Goal: Communication & Community: Participate in discussion

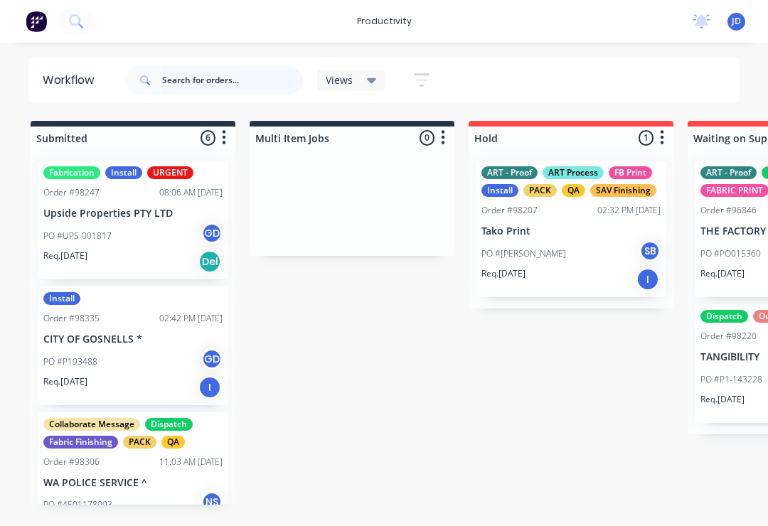
click at [193, 78] on input "text" at bounding box center [232, 80] width 141 height 28
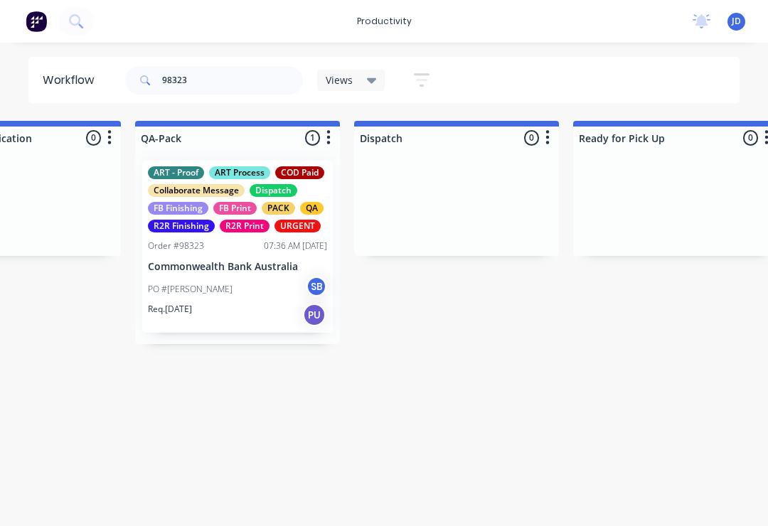
scroll to position [0, 3623]
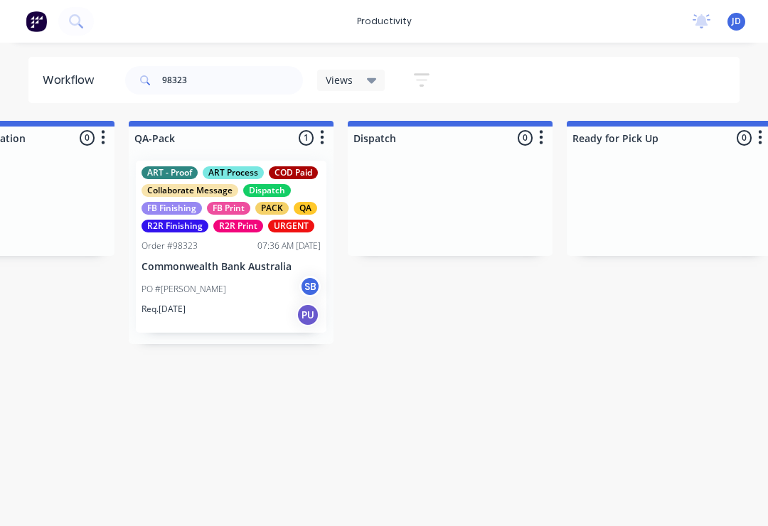
click at [238, 279] on div "PO #Hai [PERSON_NAME]" at bounding box center [230, 289] width 179 height 27
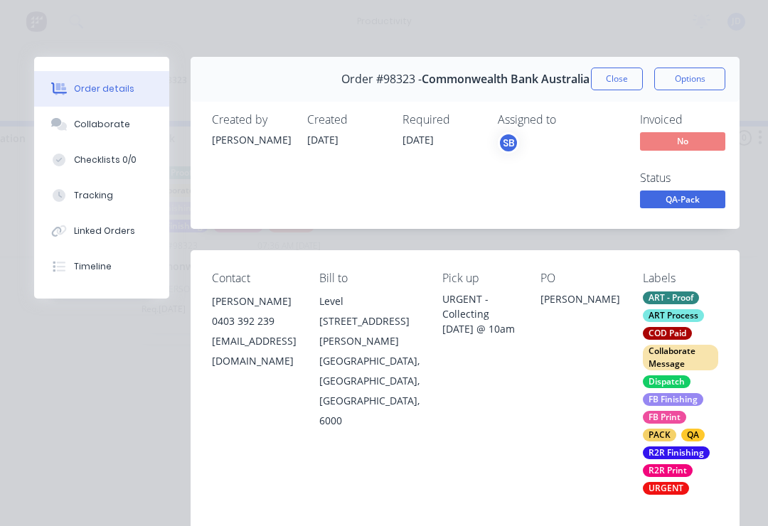
click at [114, 124] on div "Collaborate" at bounding box center [102, 124] width 56 height 13
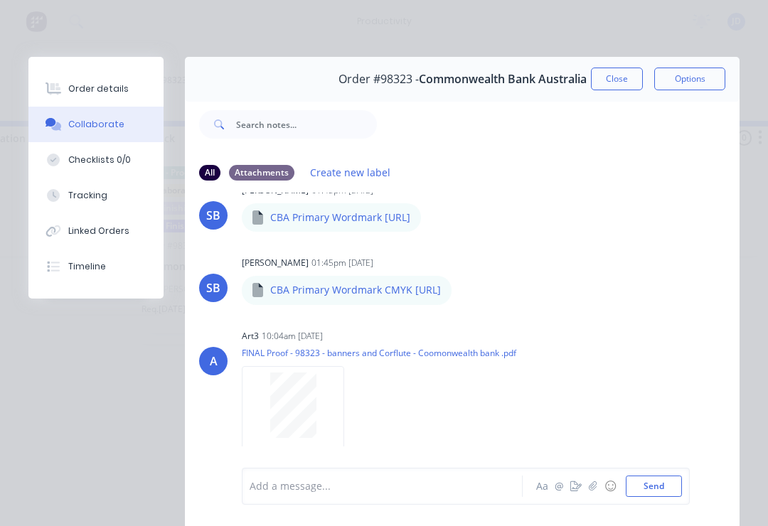
scroll to position [168, 0]
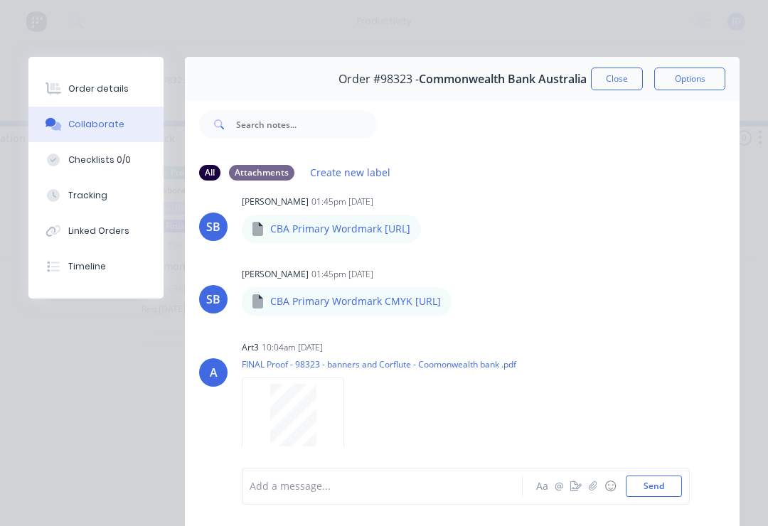
click at [586, 493] on button "button" at bounding box center [592, 486] width 17 height 17
click at [667, 479] on button "Send" at bounding box center [653, 485] width 56 height 21
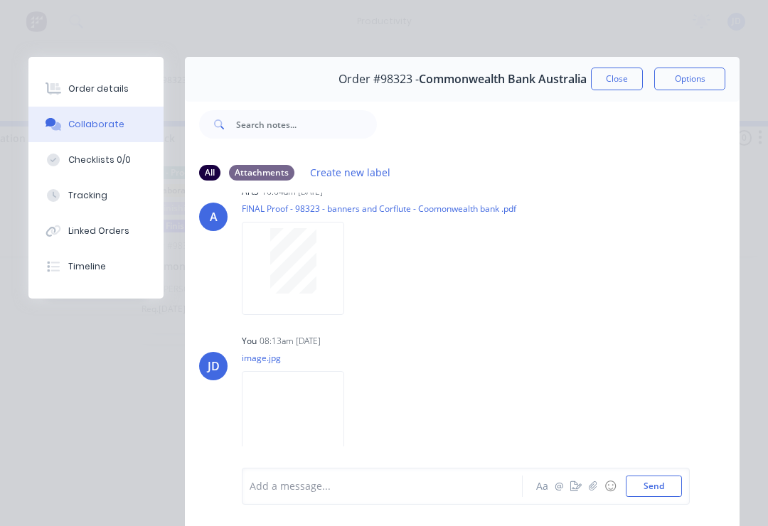
scroll to position [323, 0]
click at [599, 488] on button "button" at bounding box center [592, 486] width 17 height 17
click at [671, 481] on button "Send" at bounding box center [653, 485] width 56 height 21
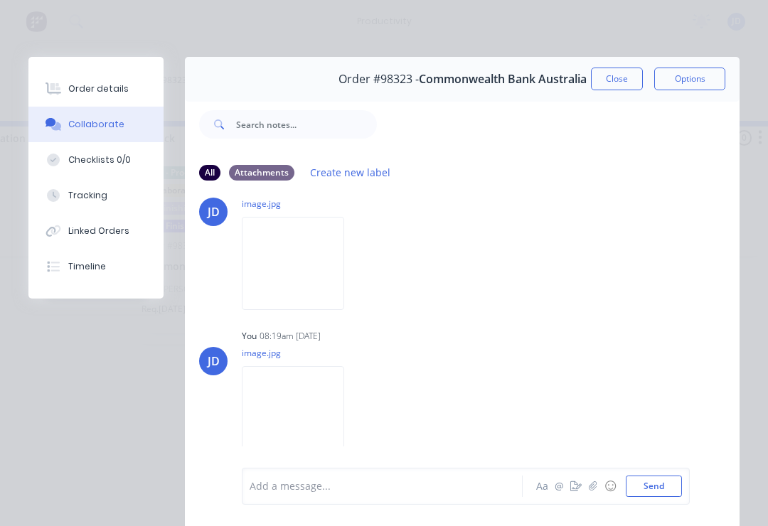
scroll to position [478, 0]
click at [593, 488] on icon "button" at bounding box center [592, 485] width 8 height 9
click at [669, 481] on button "Send" at bounding box center [653, 485] width 56 height 21
click at [613, 85] on button "Close" at bounding box center [617, 79] width 52 height 23
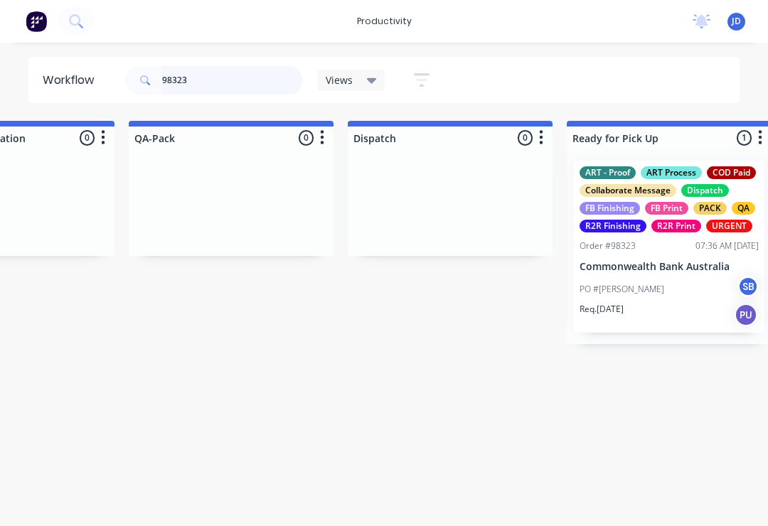
click at [215, 90] on input "98323" at bounding box center [232, 80] width 141 height 28
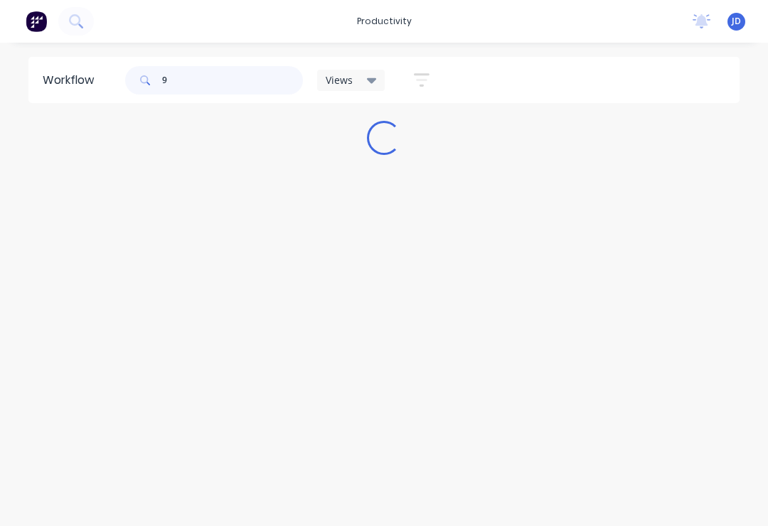
scroll to position [0, 0]
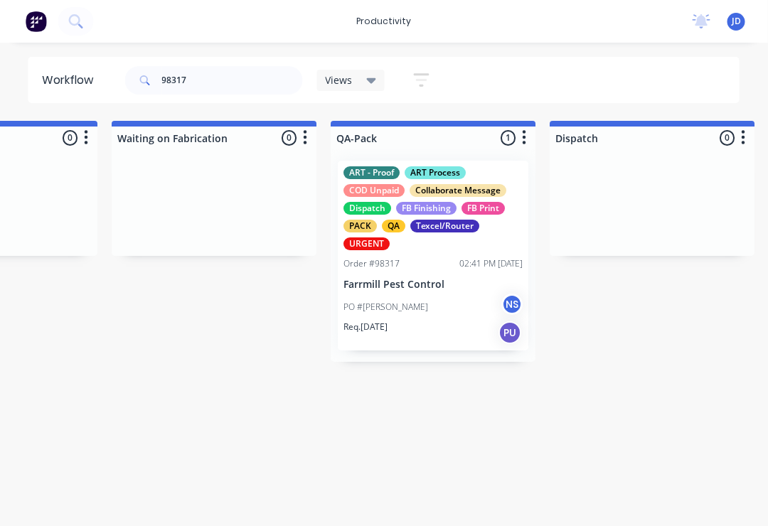
scroll to position [0, 3550]
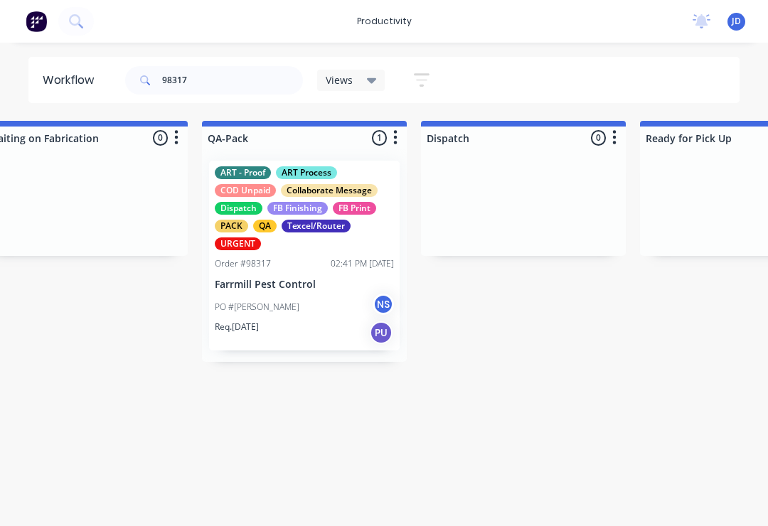
click at [337, 311] on div "PO #[PERSON_NAME] NS" at bounding box center [304, 307] width 179 height 27
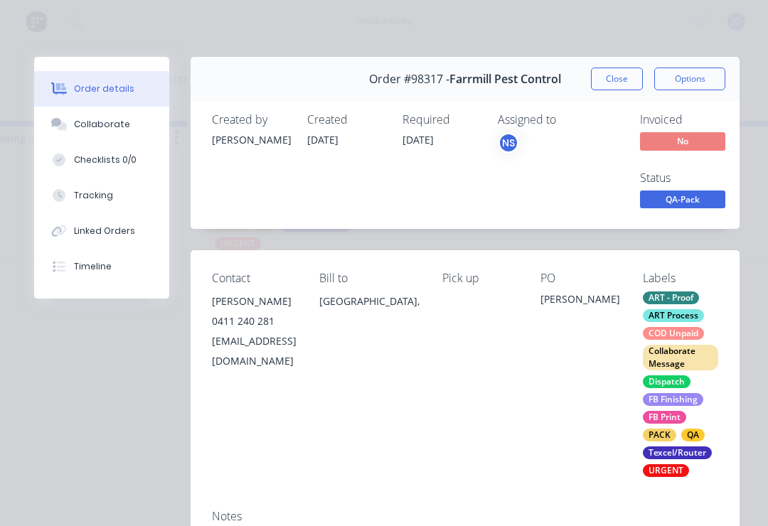
click at [112, 120] on div "Collaborate" at bounding box center [102, 124] width 56 height 13
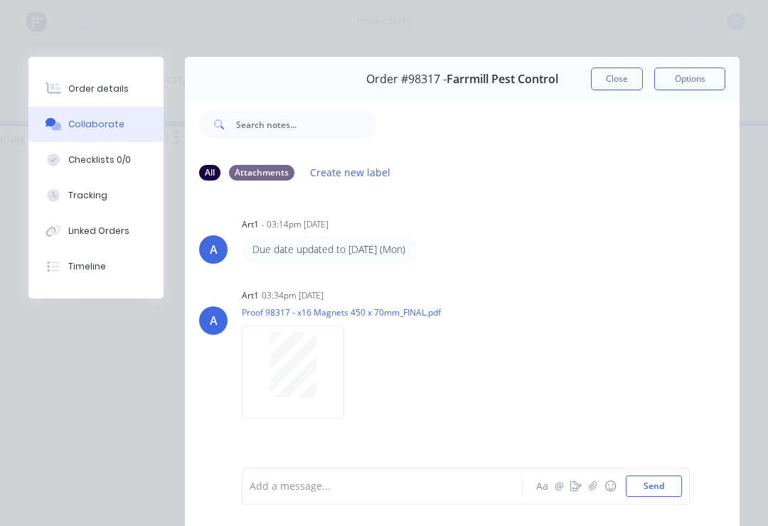
click at [593, 483] on icon "button" at bounding box center [592, 486] width 9 height 10
click at [671, 482] on button "Send" at bounding box center [653, 485] width 56 height 21
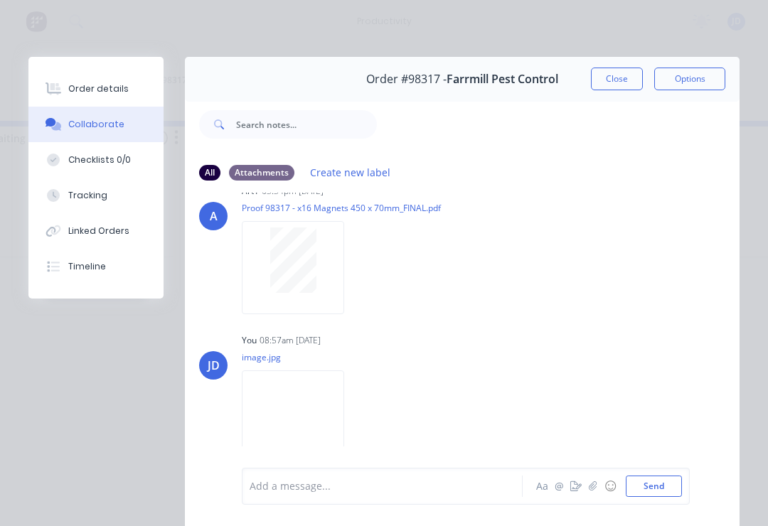
scroll to position [104, 0]
click at [596, 489] on icon "button" at bounding box center [592, 486] width 9 height 10
click at [622, 81] on button "Close" at bounding box center [617, 79] width 52 height 23
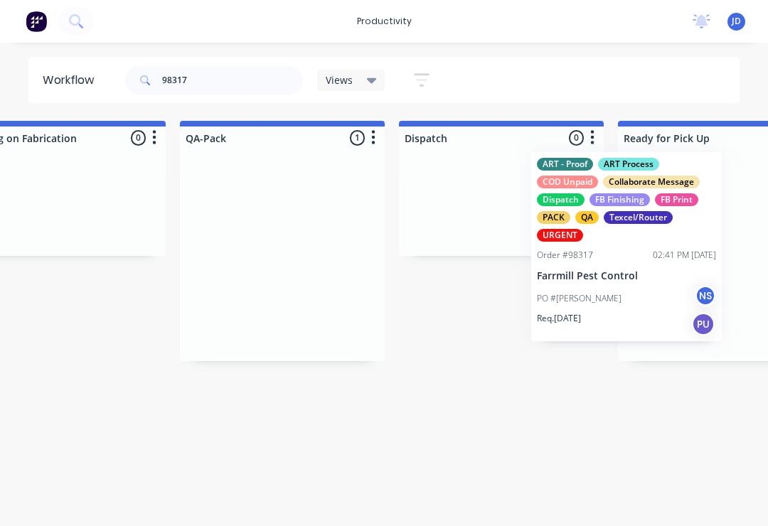
scroll to position [0, 3600]
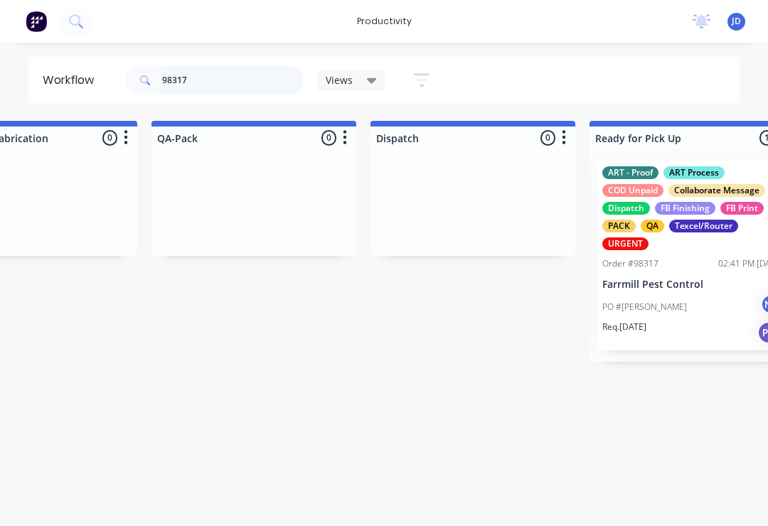
click at [213, 88] on input "98317" at bounding box center [232, 80] width 141 height 28
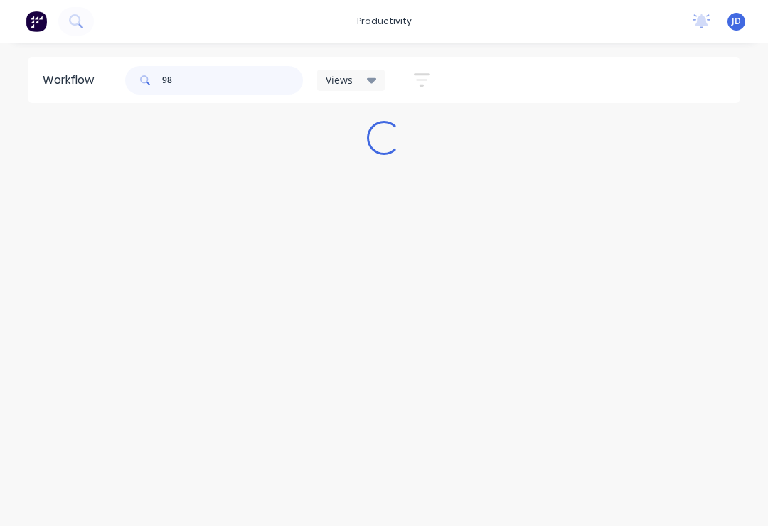
scroll to position [0, 0]
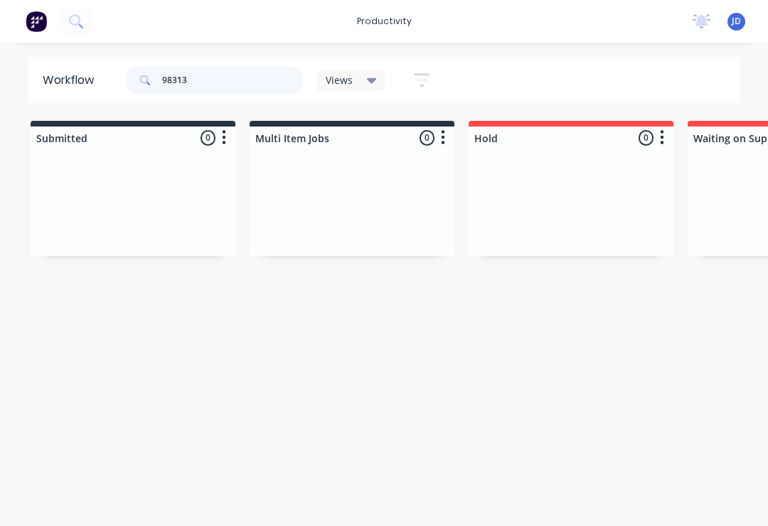
type input "98313"
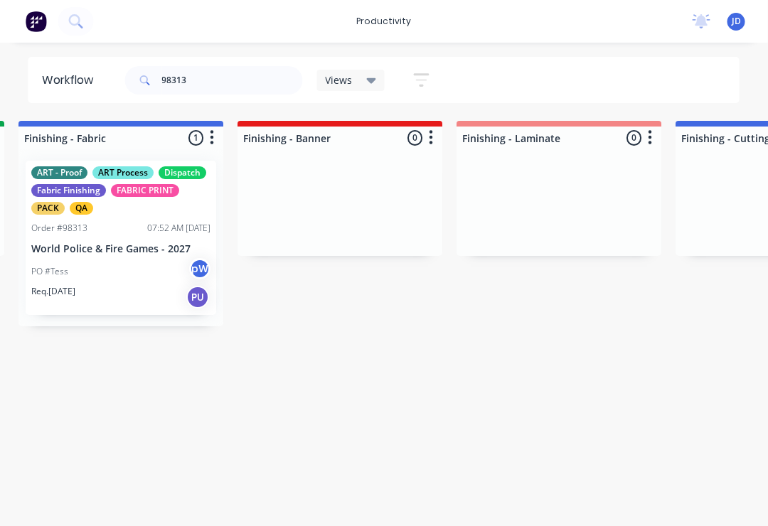
click at [141, 267] on div "PO #Tess pW" at bounding box center [121, 271] width 179 height 27
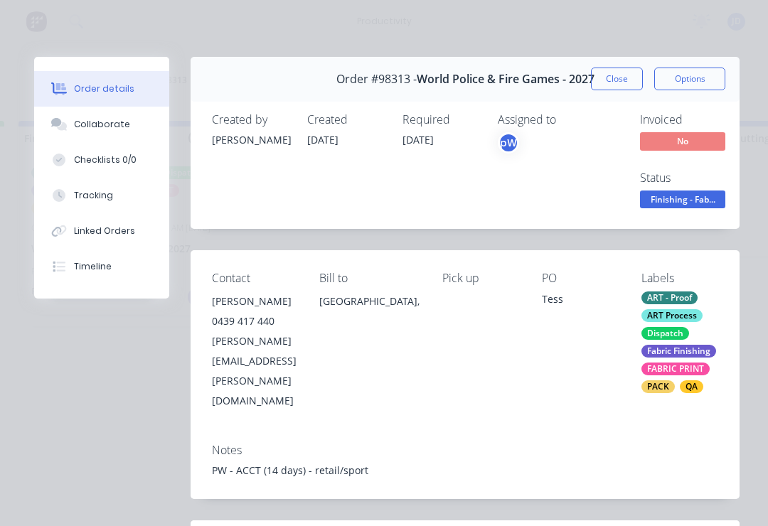
click at [122, 126] on div "Collaborate" at bounding box center [102, 124] width 56 height 13
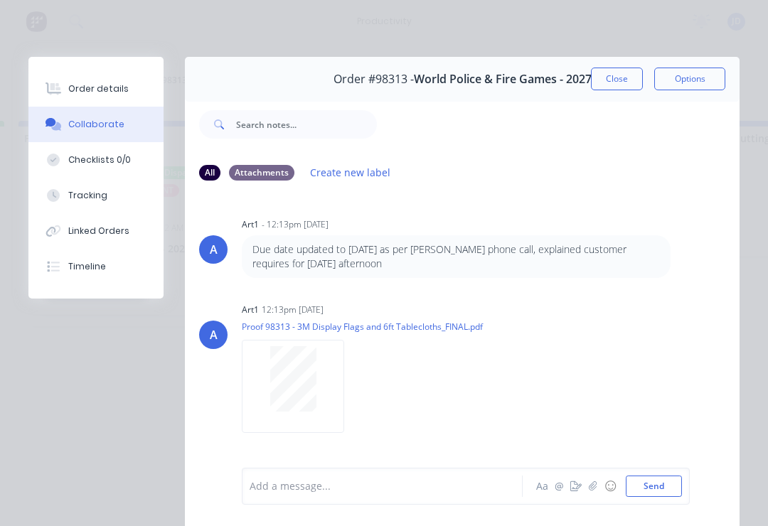
click at [591, 490] on icon "button" at bounding box center [592, 486] width 9 height 10
click at [674, 485] on button "Send" at bounding box center [653, 485] width 56 height 21
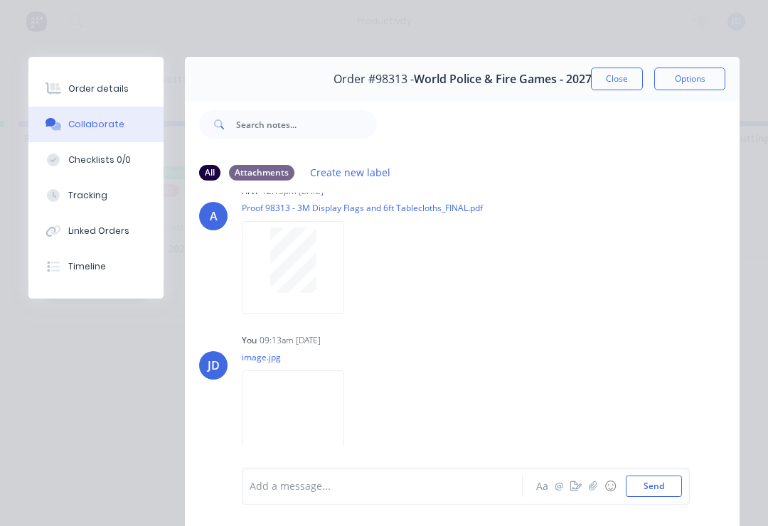
scroll to position [118, 0]
click at [588, 493] on button "button" at bounding box center [592, 486] width 17 height 17
click at [685, 479] on div "Add a message... Aa @ ☺ Send" at bounding box center [466, 449] width 448 height 109
click at [676, 481] on button "Send" at bounding box center [653, 485] width 56 height 21
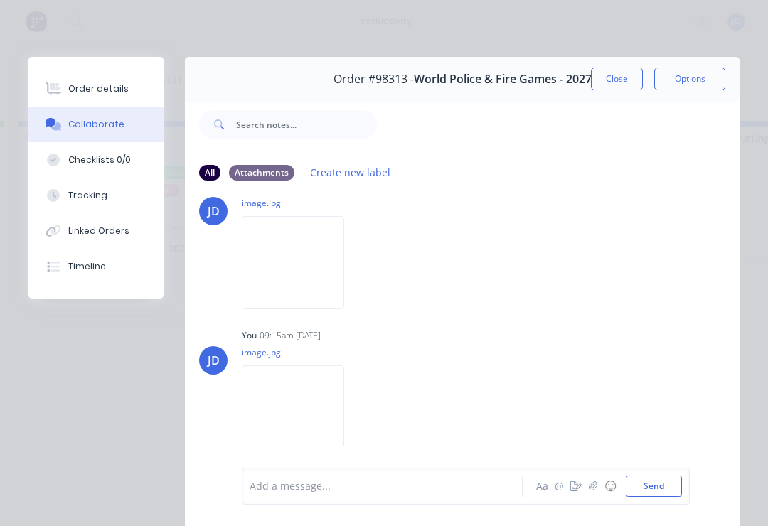
scroll to position [273, 0]
click at [615, 75] on button "Close" at bounding box center [617, 79] width 52 height 23
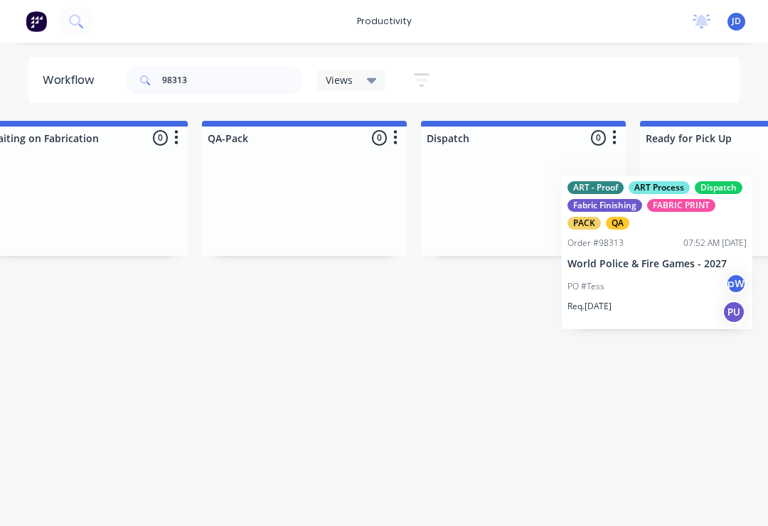
scroll to position [0, 3551]
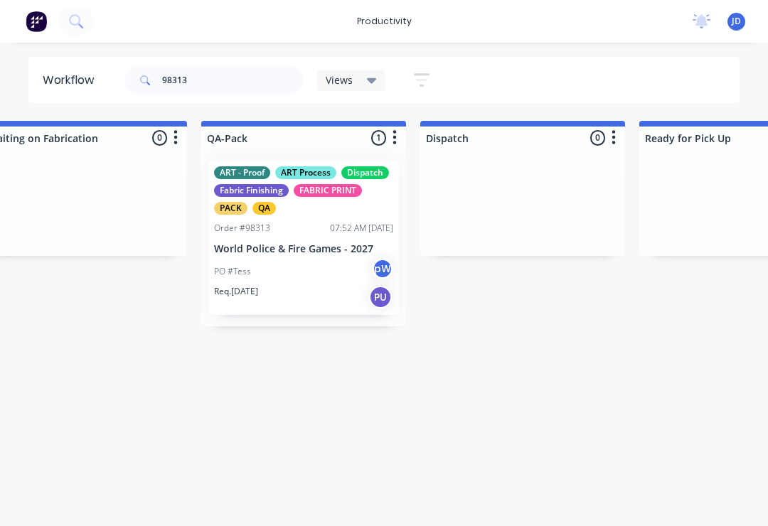
click at [300, 274] on div "PO #Tess pW" at bounding box center [303, 271] width 179 height 27
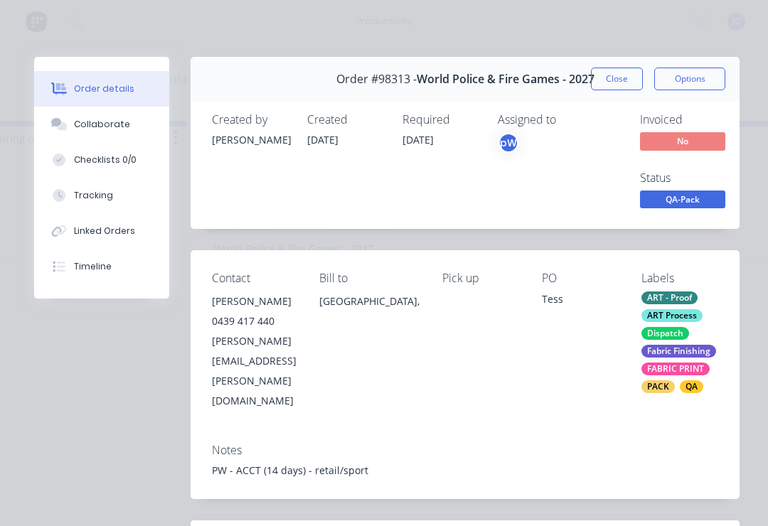
click at [104, 117] on button "Collaborate" at bounding box center [101, 125] width 135 height 36
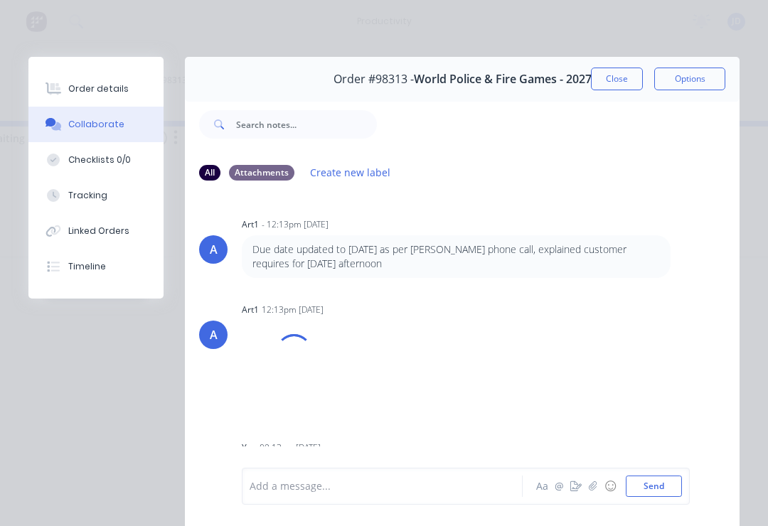
click at [593, 490] on icon "button" at bounding box center [592, 485] width 8 height 9
click at [679, 483] on button "Send" at bounding box center [653, 485] width 56 height 21
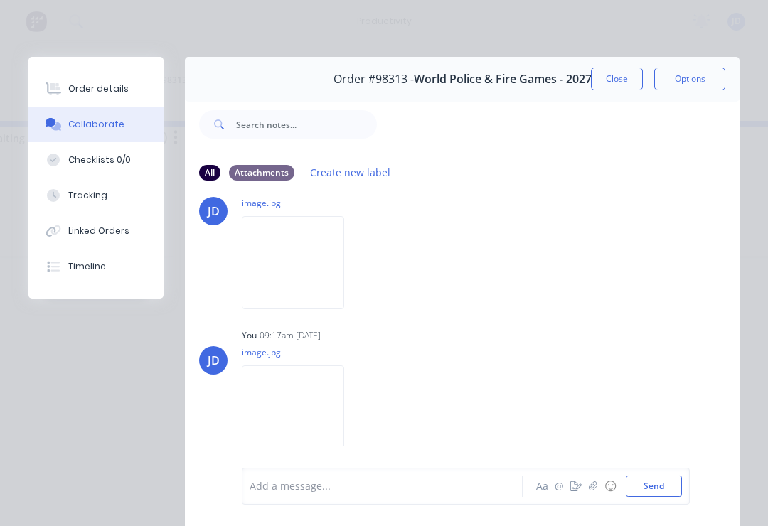
scroll to position [428, 0]
click at [593, 481] on icon "button" at bounding box center [592, 486] width 9 height 10
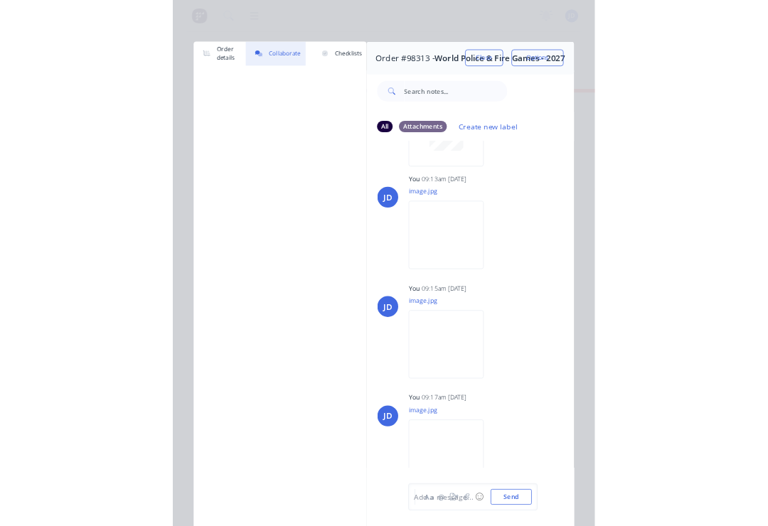
scroll to position [0, 3551]
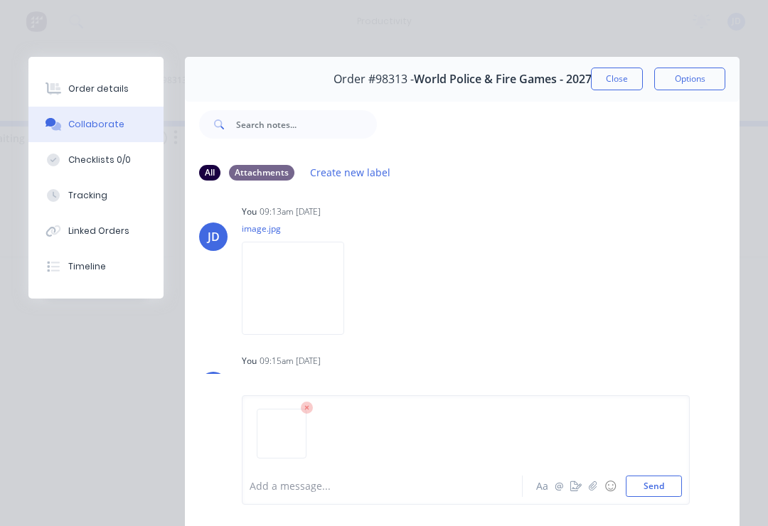
click at [669, 477] on button "Send" at bounding box center [653, 485] width 56 height 21
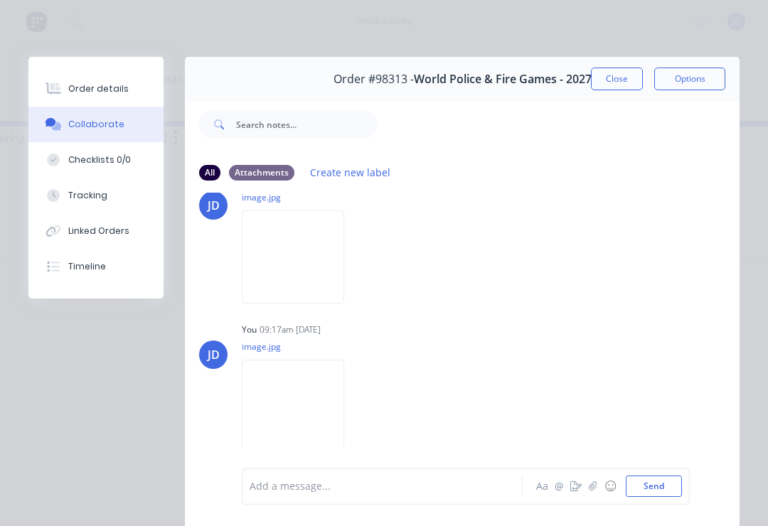
scroll to position [583, 0]
click at [595, 489] on icon "button" at bounding box center [592, 486] width 9 height 10
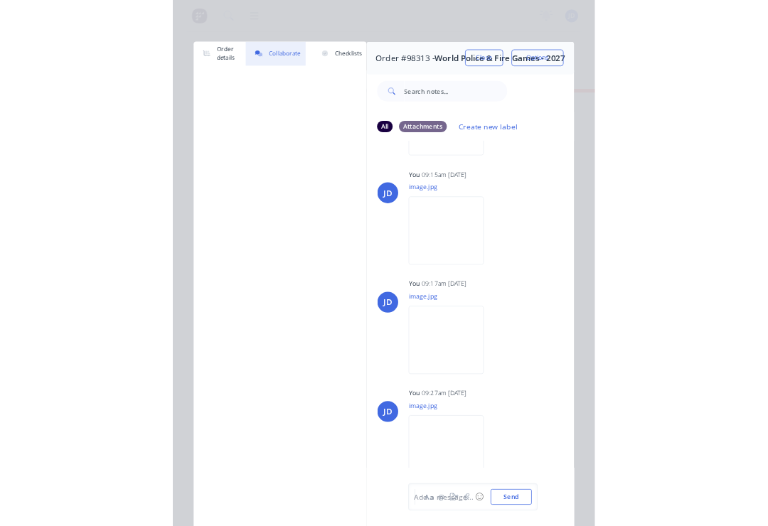
scroll to position [0, 3551]
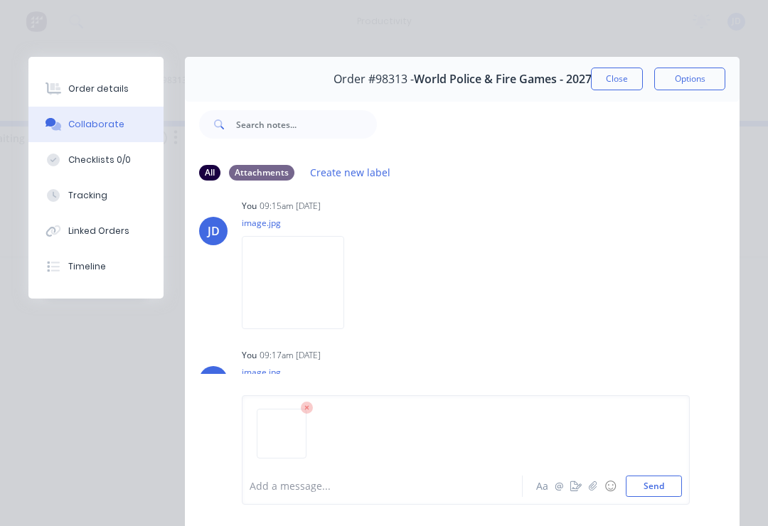
click at [587, 490] on button "button" at bounding box center [592, 486] width 17 height 17
click at [656, 485] on button "Send" at bounding box center [653, 485] width 56 height 21
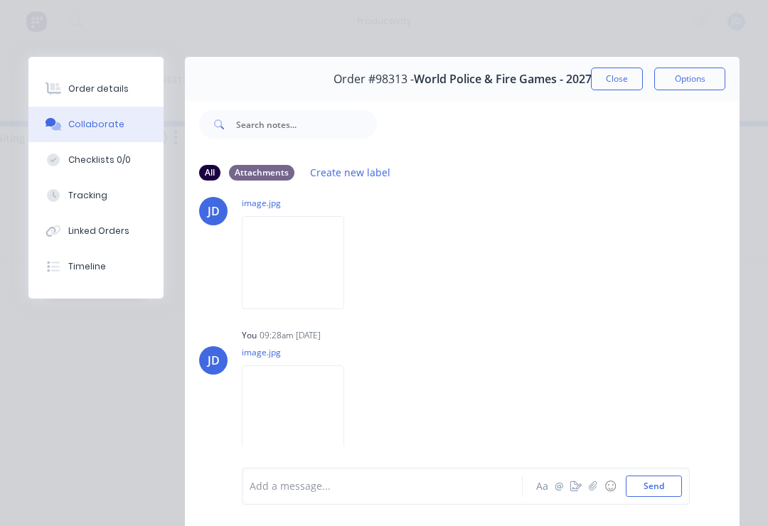
scroll to position [0, 0]
click at [621, 82] on button "Close" at bounding box center [617, 79] width 52 height 23
